Goal: Complete application form: Complete application form

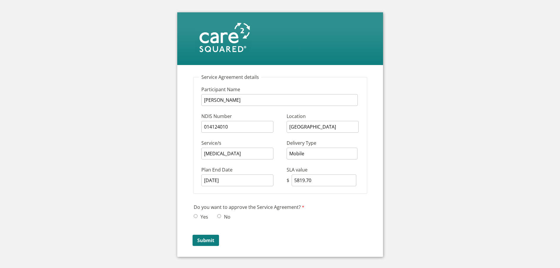
click at [220, 215] on input "No" at bounding box center [219, 216] width 4 height 4
radio input "true"
click at [208, 242] on input "Submit" at bounding box center [206, 240] width 26 height 11
click at [218, 215] on input "No" at bounding box center [219, 216] width 4 height 4
radio input "true"
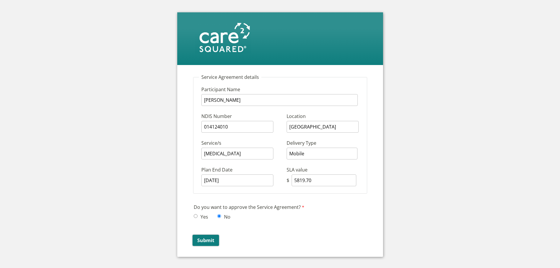
click at [205, 243] on input "Submit" at bounding box center [206, 240] width 26 height 11
click at [225, 217] on label "No" at bounding box center [226, 216] width 8 height 6
click at [221, 217] on input "No" at bounding box center [219, 216] width 4 height 4
radio input "true"
click at [212, 241] on input "Submit" at bounding box center [206, 240] width 26 height 11
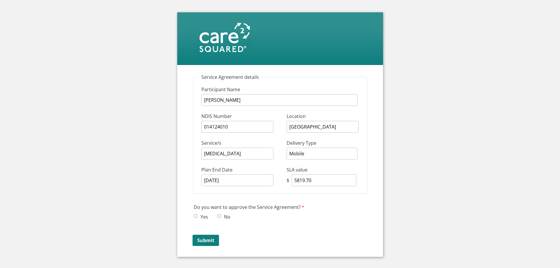
click at [219, 216] on input "No" at bounding box center [219, 216] width 4 height 4
radio input "true"
click at [211, 241] on input "Submit" at bounding box center [206, 240] width 26 height 11
